Goal: Task Accomplishment & Management: Use online tool/utility

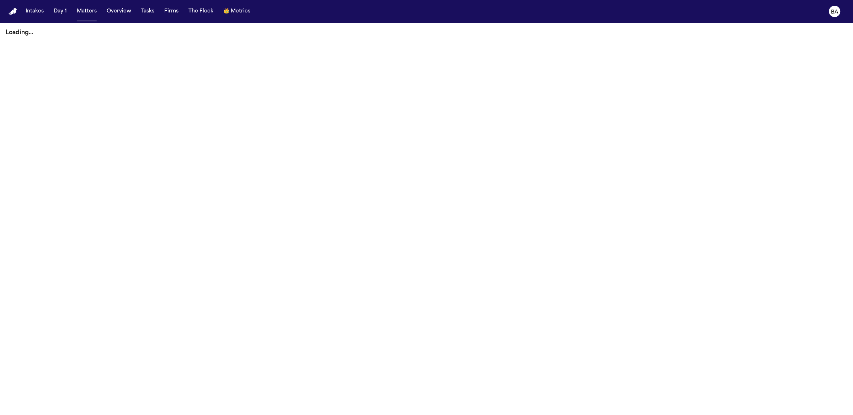
click at [154, 16] on button "Tasks" at bounding box center [147, 11] width 19 height 13
click at [152, 14] on button "Tasks" at bounding box center [147, 11] width 19 height 13
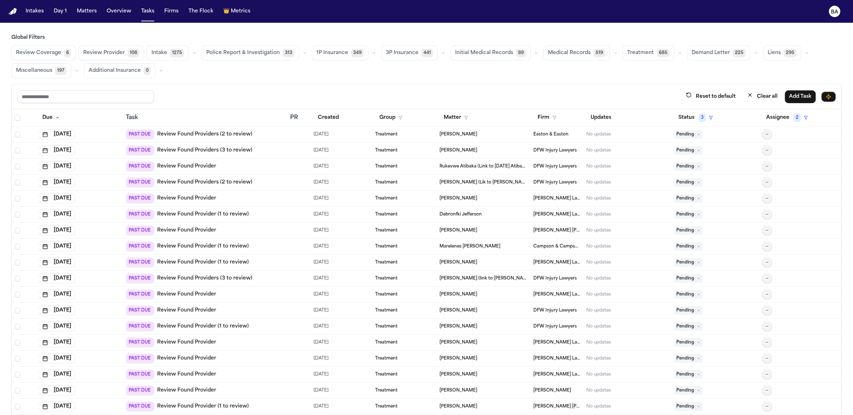
click at [57, 54] on span "Review Coverage" at bounding box center [38, 52] width 45 height 7
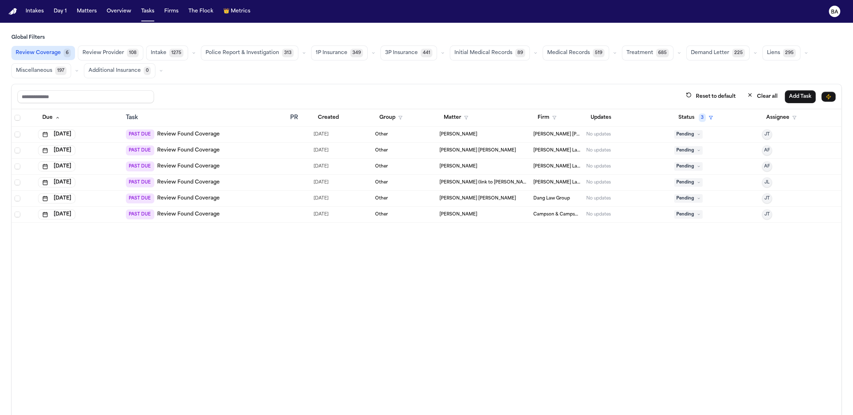
click at [369, 55] on button "button" at bounding box center [373, 53] width 9 height 9
click at [352, 82] on button "Send LOR 48" at bounding box center [346, 85] width 70 height 14
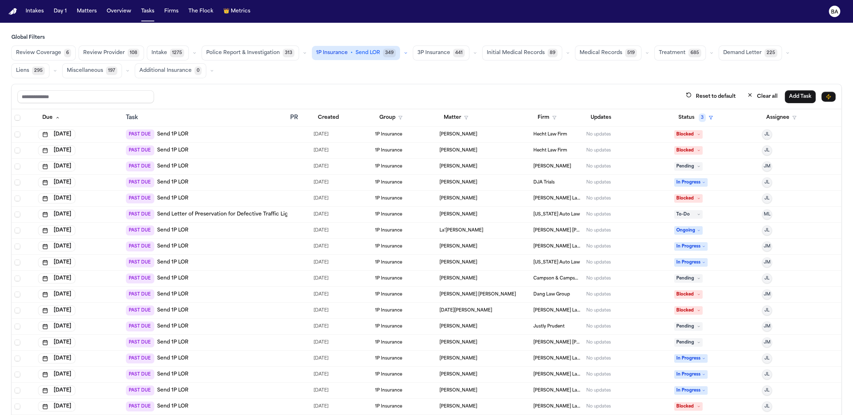
click at [401, 55] on button "button" at bounding box center [405, 53] width 9 height 9
click at [358, 69] on button "Open Claim 24" at bounding box center [352, 70] width 81 height 14
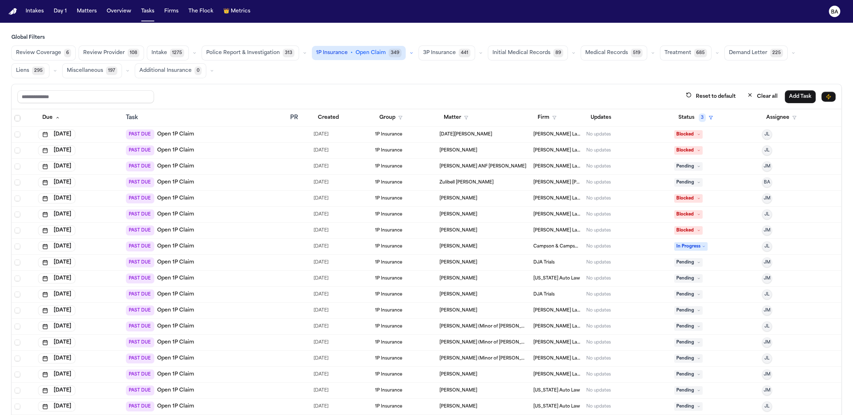
scroll to position [41, 0]
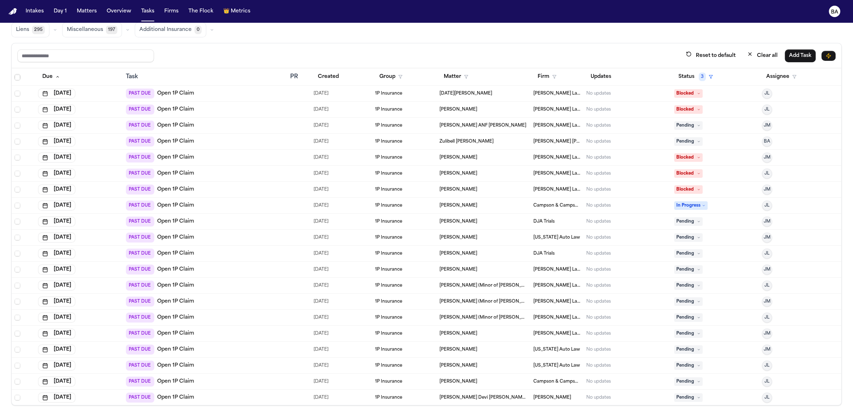
click at [240, 313] on div "PAST DUE Open 1P Claim" at bounding box center [205, 317] width 159 height 10
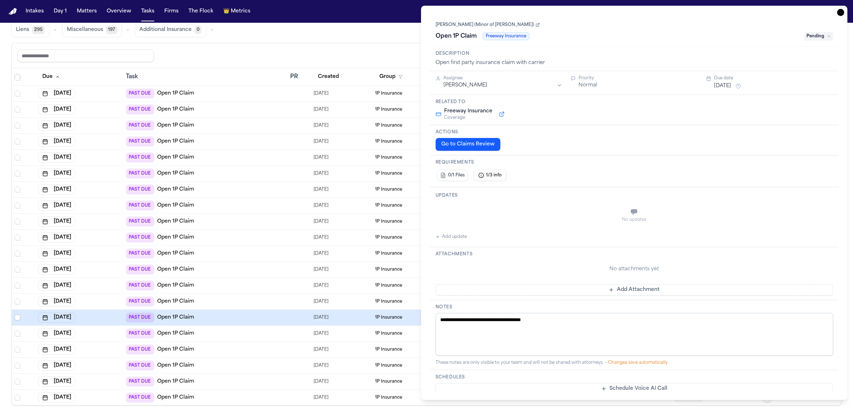
click at [458, 148] on button "Go to Claims Review" at bounding box center [467, 144] width 65 height 13
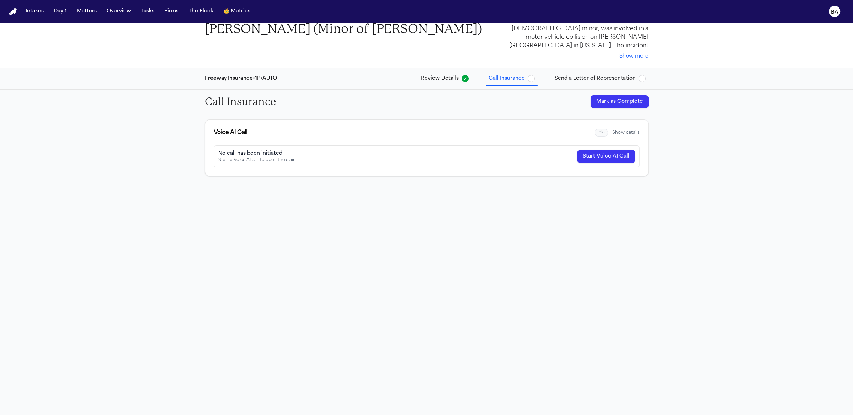
click at [458, 76] on span "Review Details" at bounding box center [440, 78] width 38 height 7
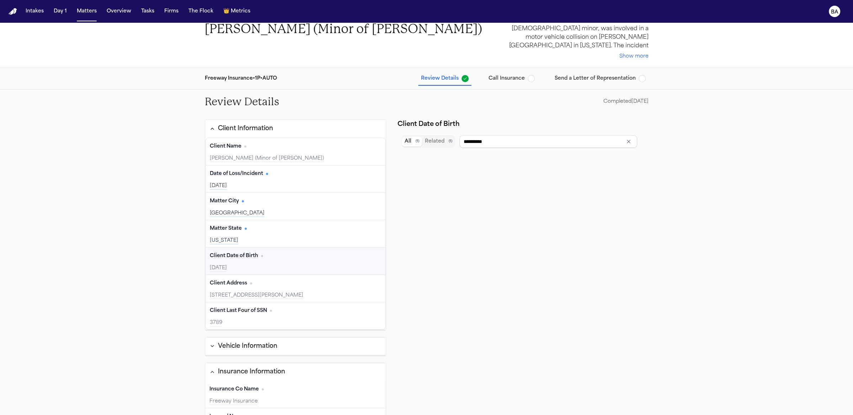
scroll to position [4, 0]
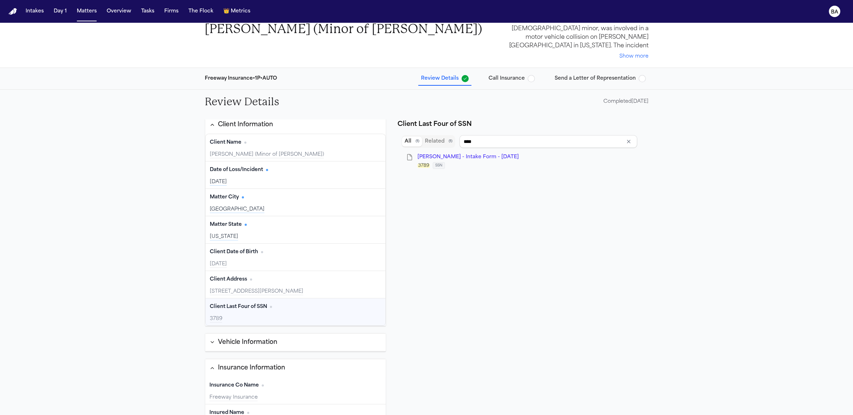
click at [292, 342] on button "Vehicle Information" at bounding box center [295, 342] width 181 height 18
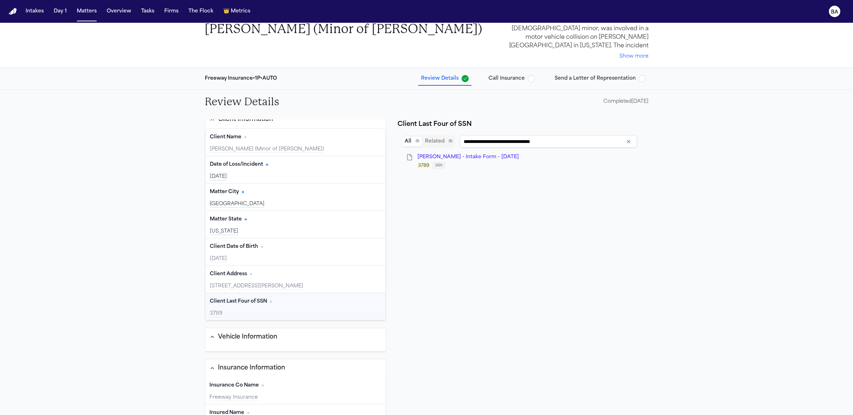
type input "**********"
click at [505, 81] on span "Call Insurance" at bounding box center [506, 78] width 36 height 7
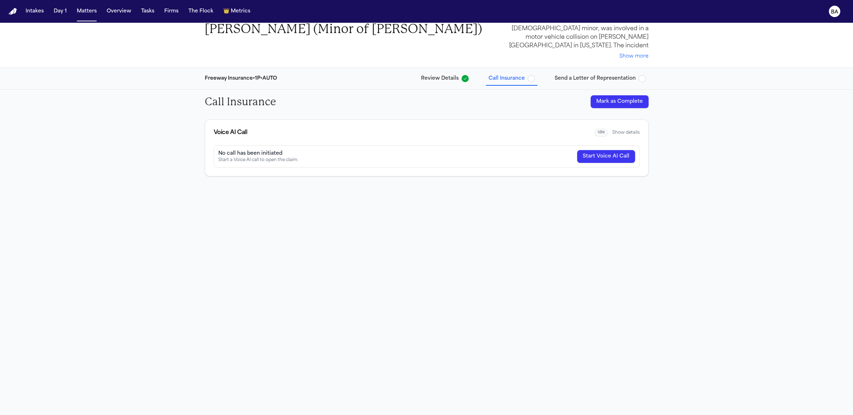
click at [630, 130] on button "Show details" at bounding box center [625, 133] width 27 height 6
click at [597, 80] on span "Send a Letter of Representation" at bounding box center [594, 78] width 81 height 7
